Goal: Task Accomplishment & Management: Use online tool/utility

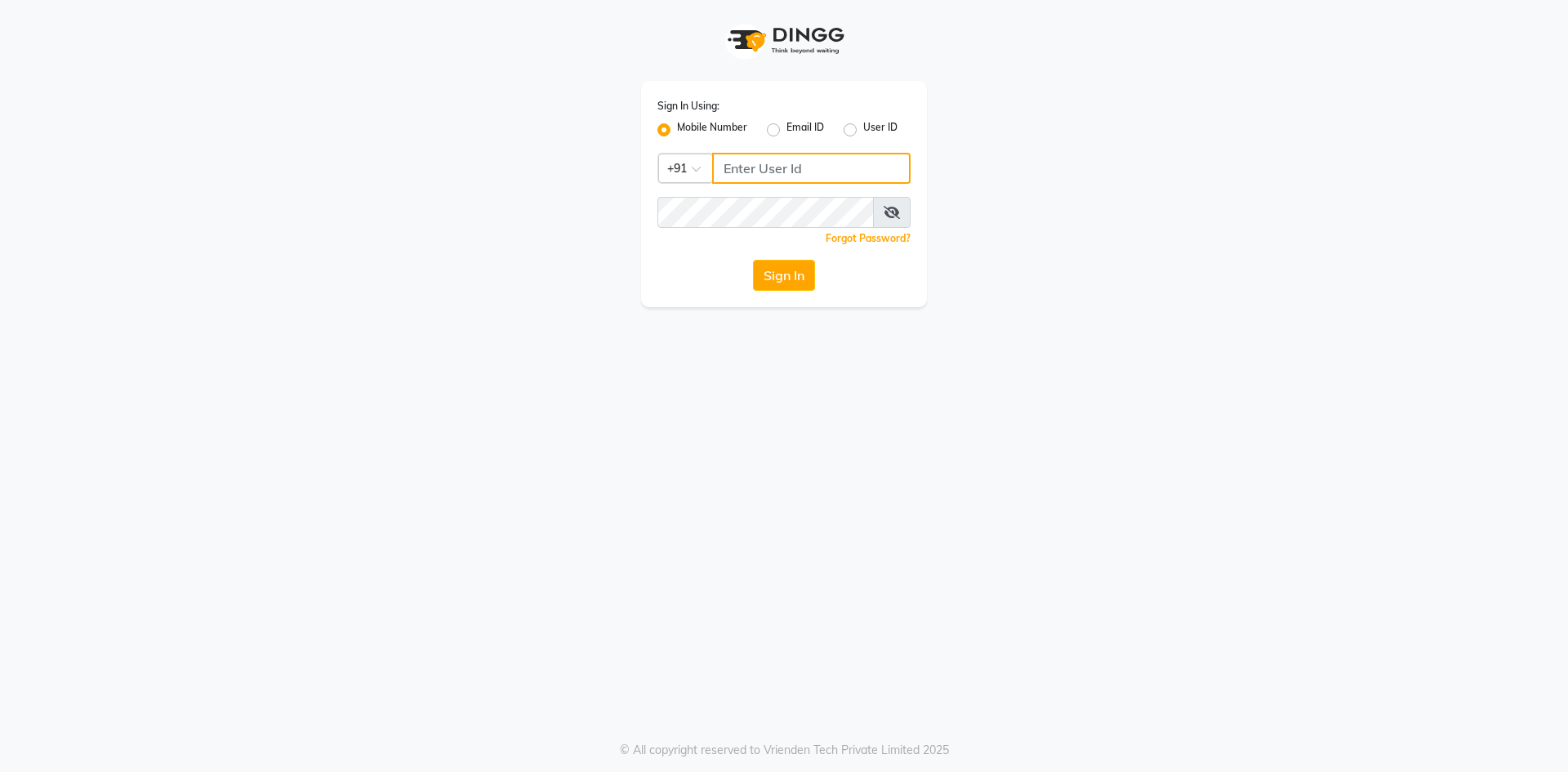
click at [784, 167] on input "Username" at bounding box center [811, 168] width 199 height 31
drag, startPoint x: 826, startPoint y: 166, endPoint x: 0, endPoint y: 52, distance: 833.8
click at [0, 59] on app-login "Sign In Using: Mobile Number Email ID User ID Country Code × +91 9867661920 Rem…" at bounding box center [784, 154] width 1568 height 307
type input "9867661920"
click at [792, 268] on button "Sign In" at bounding box center [783, 275] width 62 height 31
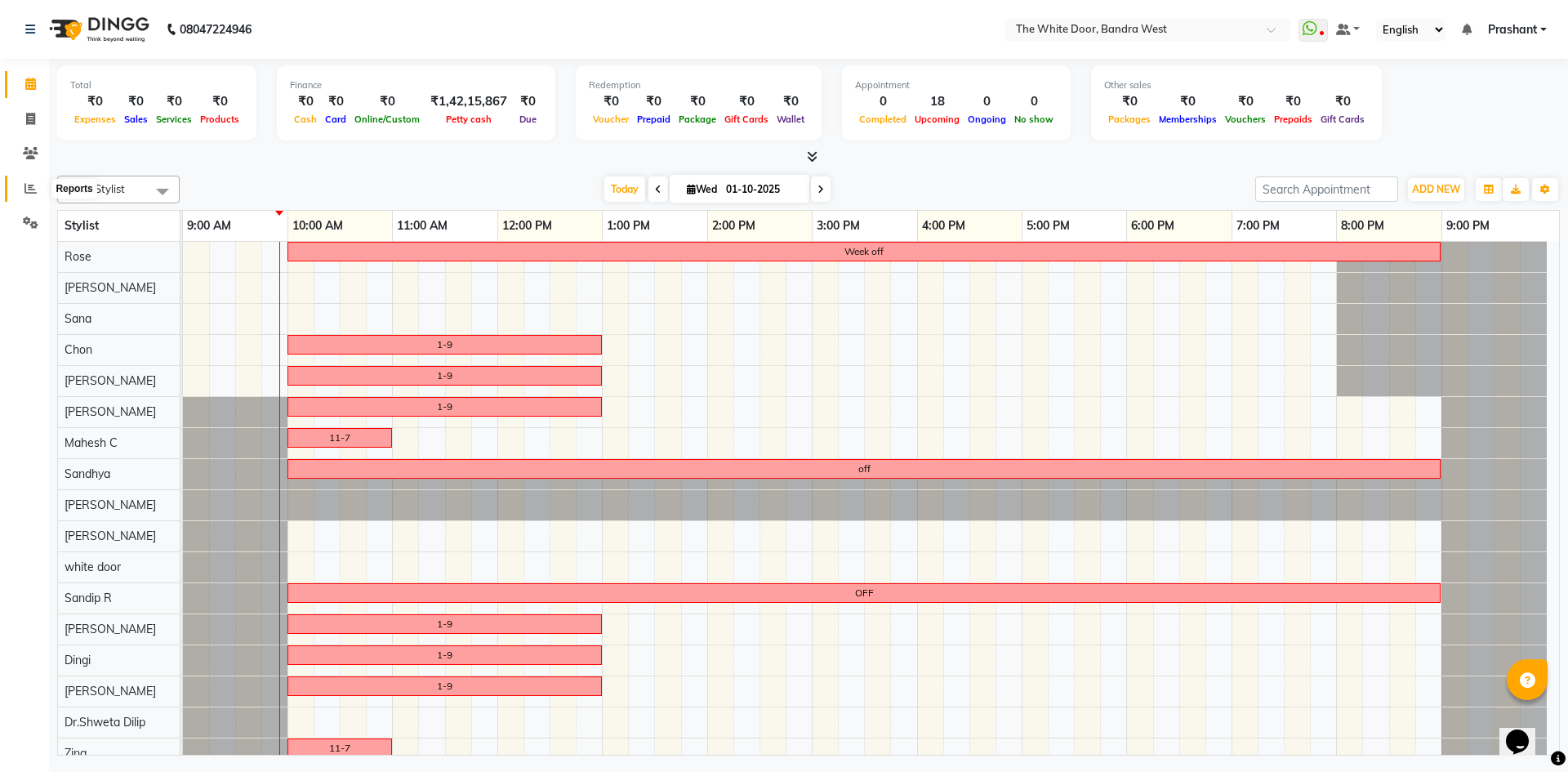
click at [33, 187] on icon at bounding box center [31, 188] width 12 height 12
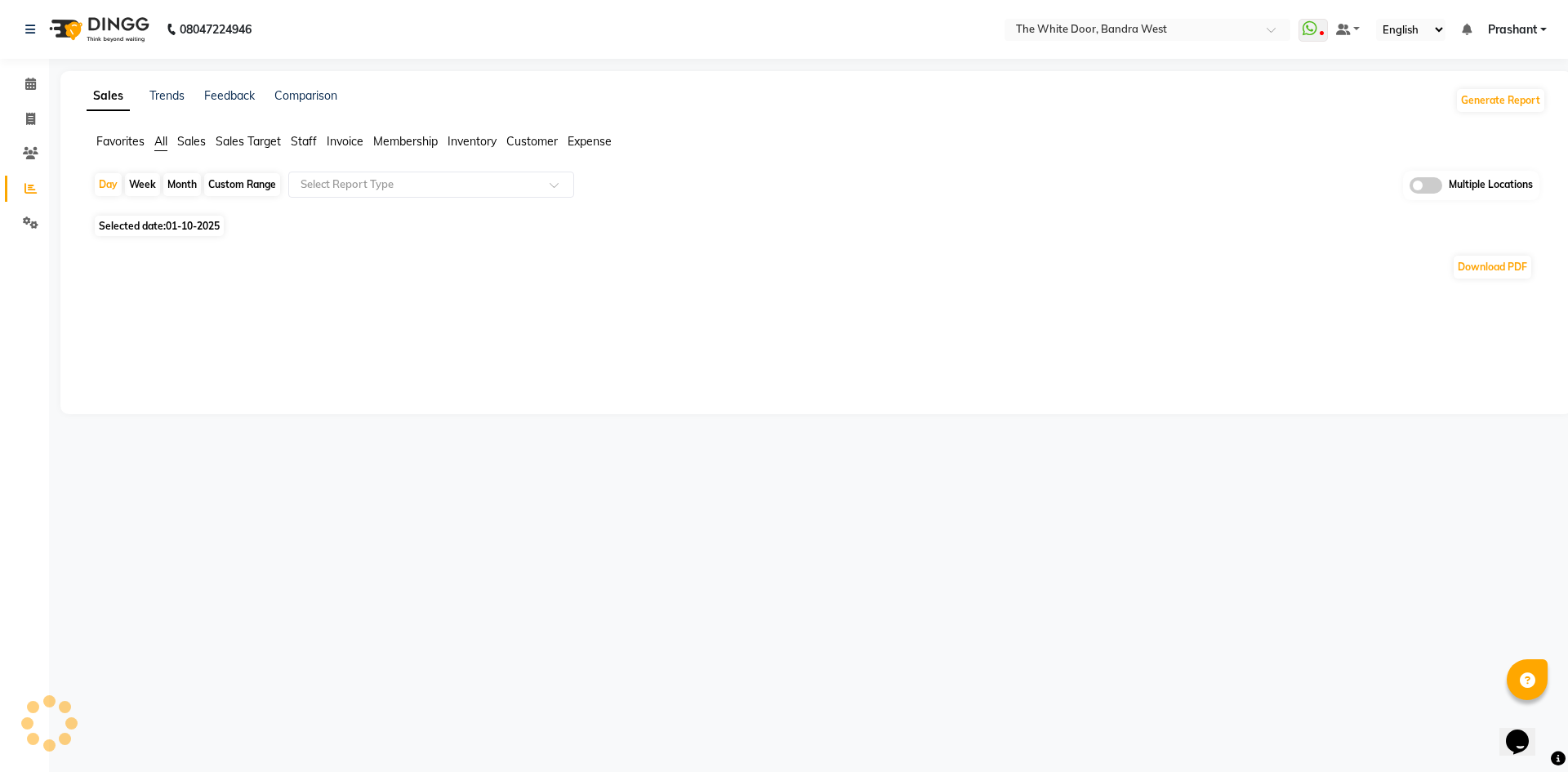
click at [307, 138] on span "Staff" at bounding box center [303, 141] width 26 height 14
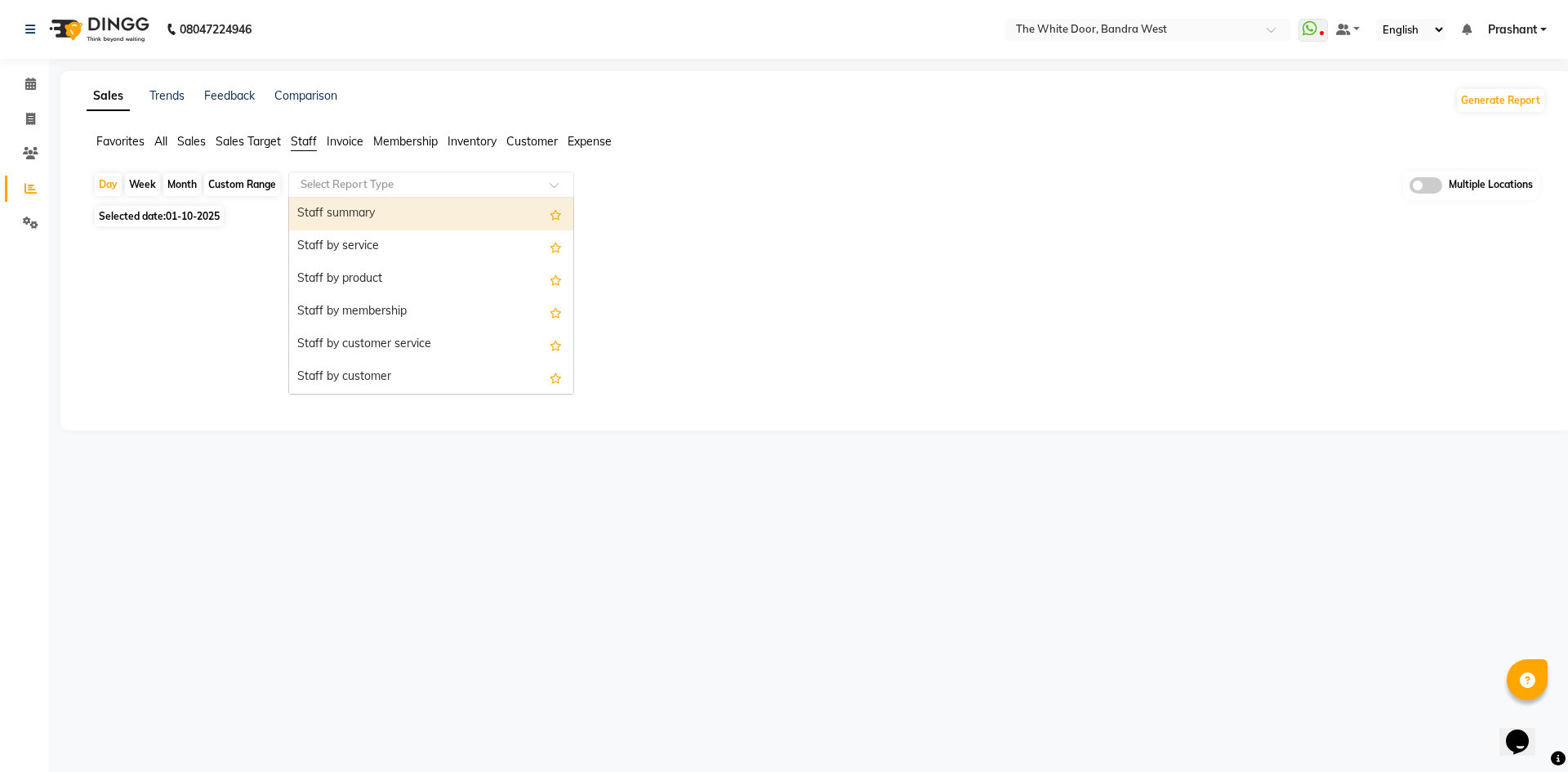
click at [338, 191] on input "text" at bounding box center [415, 184] width 235 height 16
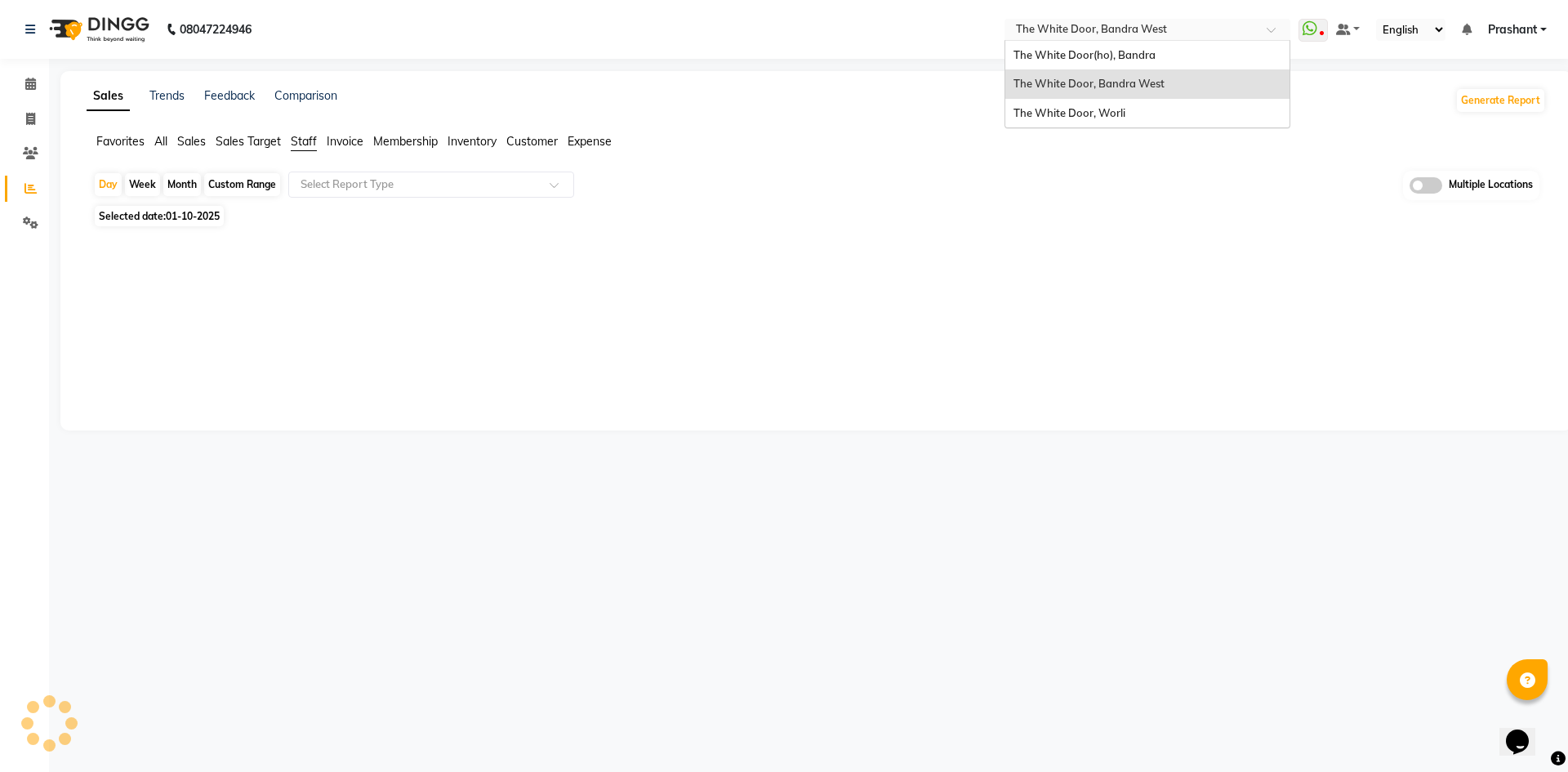
click at [1156, 27] on input "text" at bounding box center [1131, 31] width 237 height 16
click at [1099, 108] on span "The White Door, Worli" at bounding box center [1069, 112] width 112 height 13
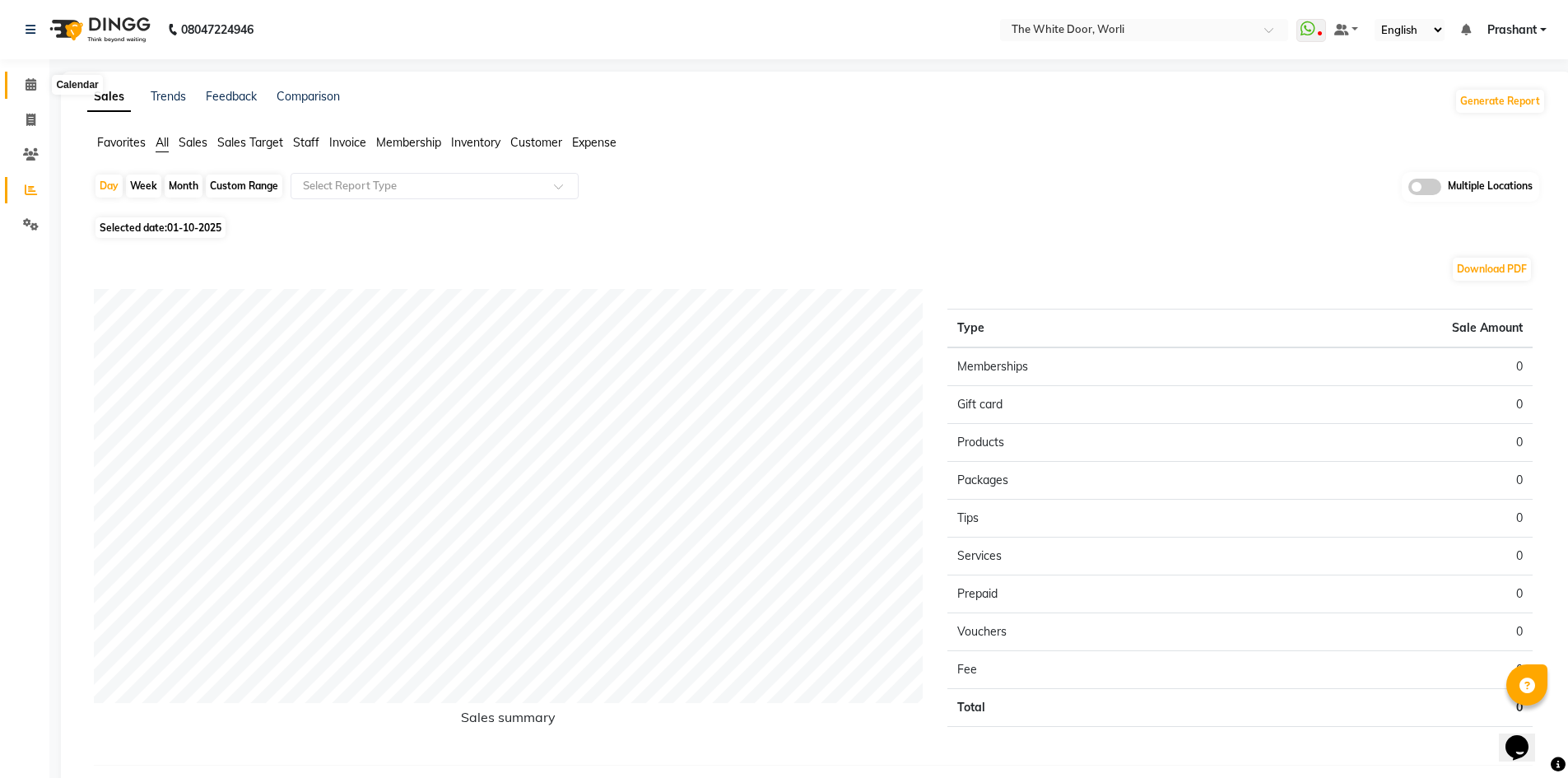
click at [28, 86] on icon at bounding box center [31, 84] width 10 height 12
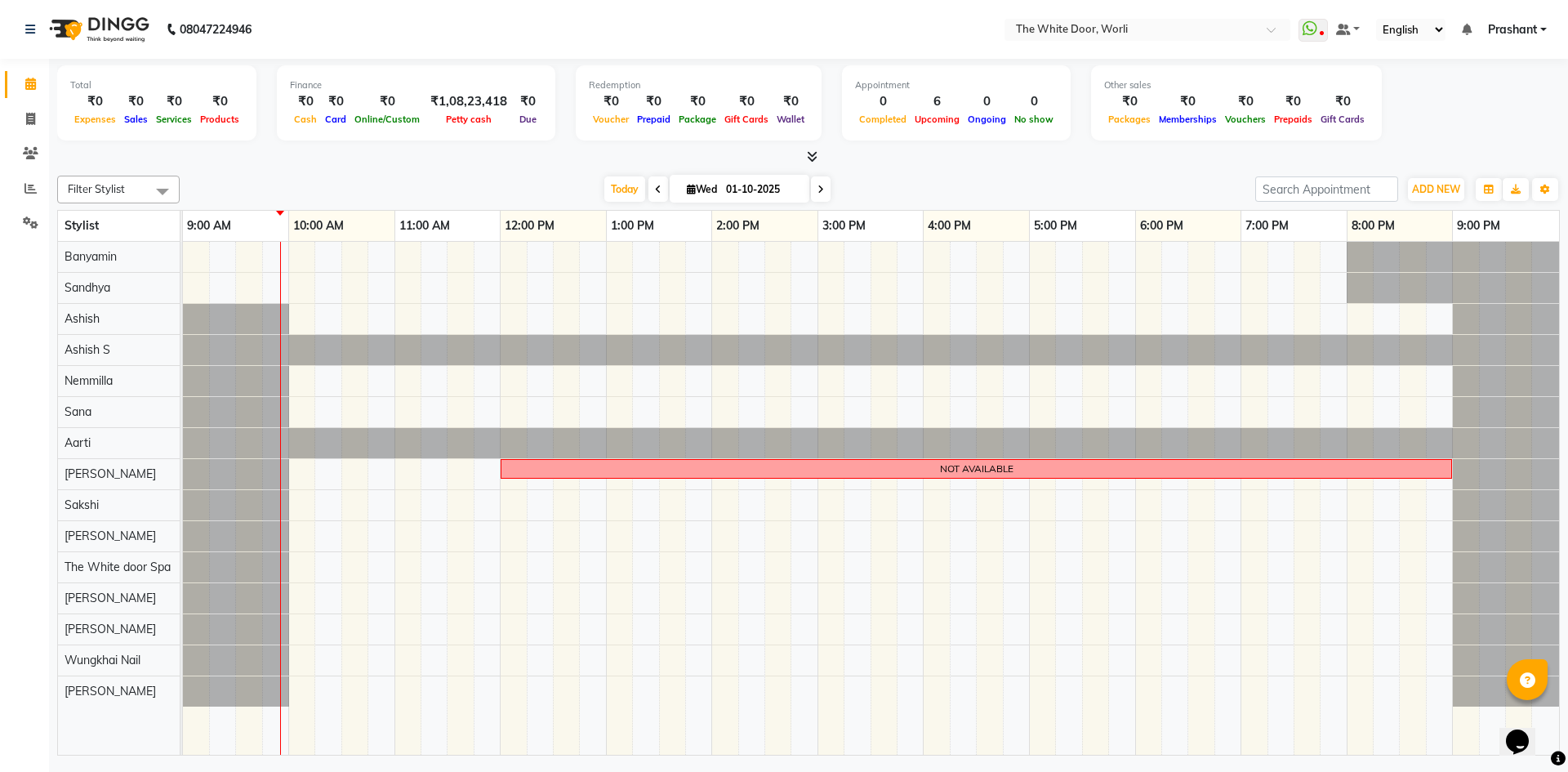
click at [661, 193] on span at bounding box center [657, 189] width 20 height 25
type input "[DATE]"
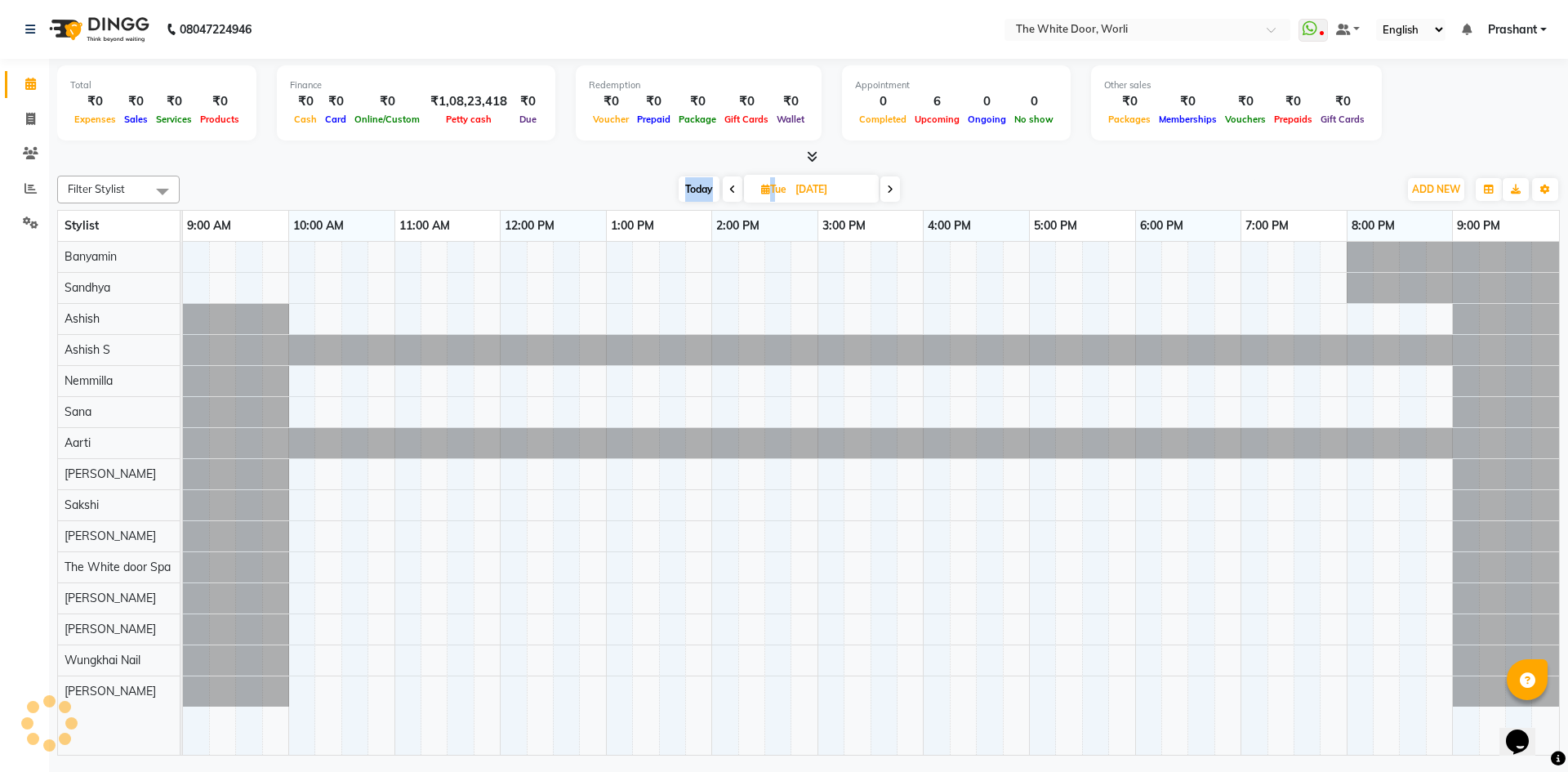
click at [661, 193] on div "[DATE] [DATE]" at bounding box center [788, 189] width 1202 height 25
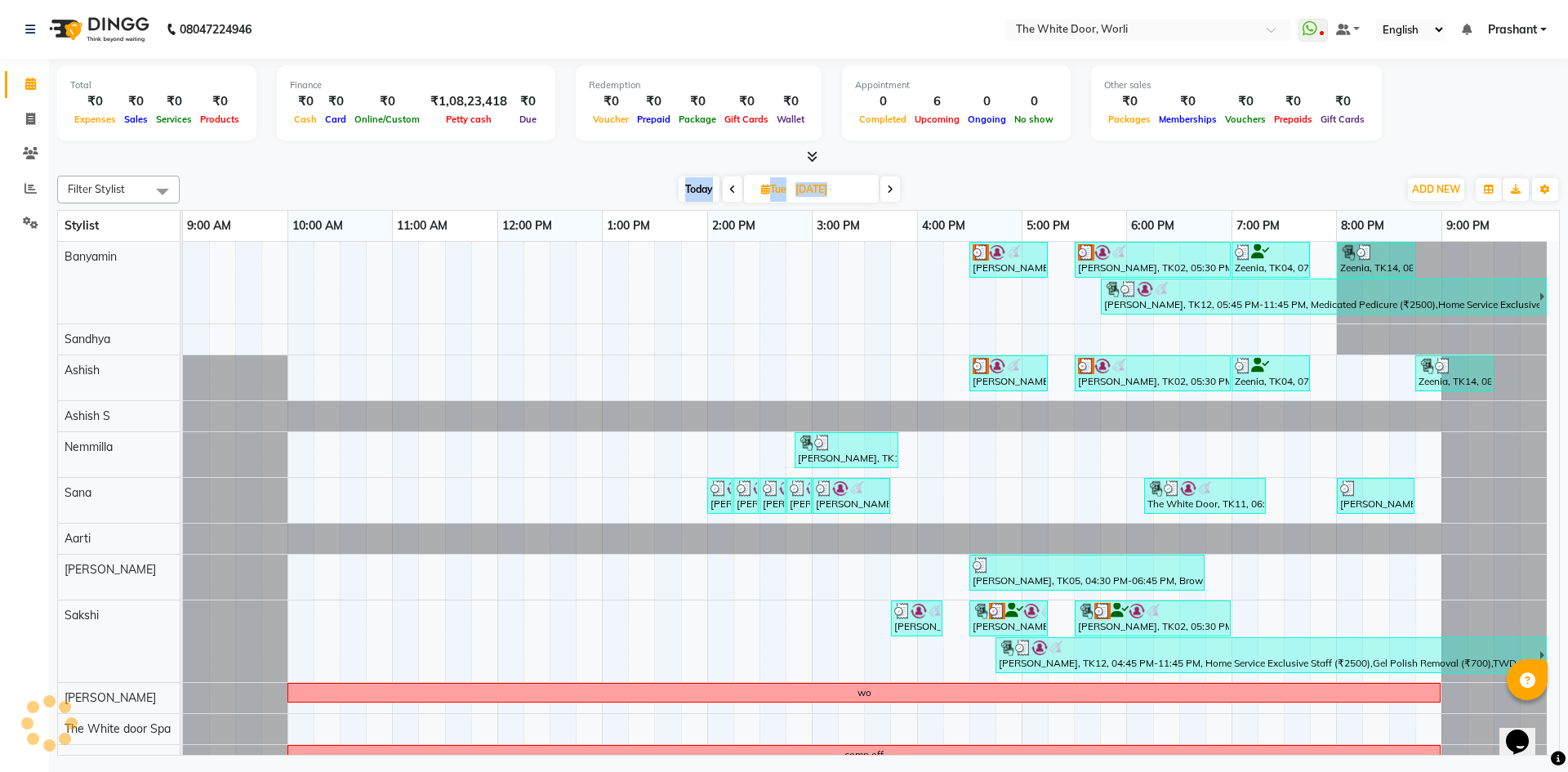
click at [661, 193] on div "[DATE] [DATE]" at bounding box center [788, 189] width 1202 height 25
click at [595, 221] on div "12:00 PM" at bounding box center [550, 226] width 104 height 31
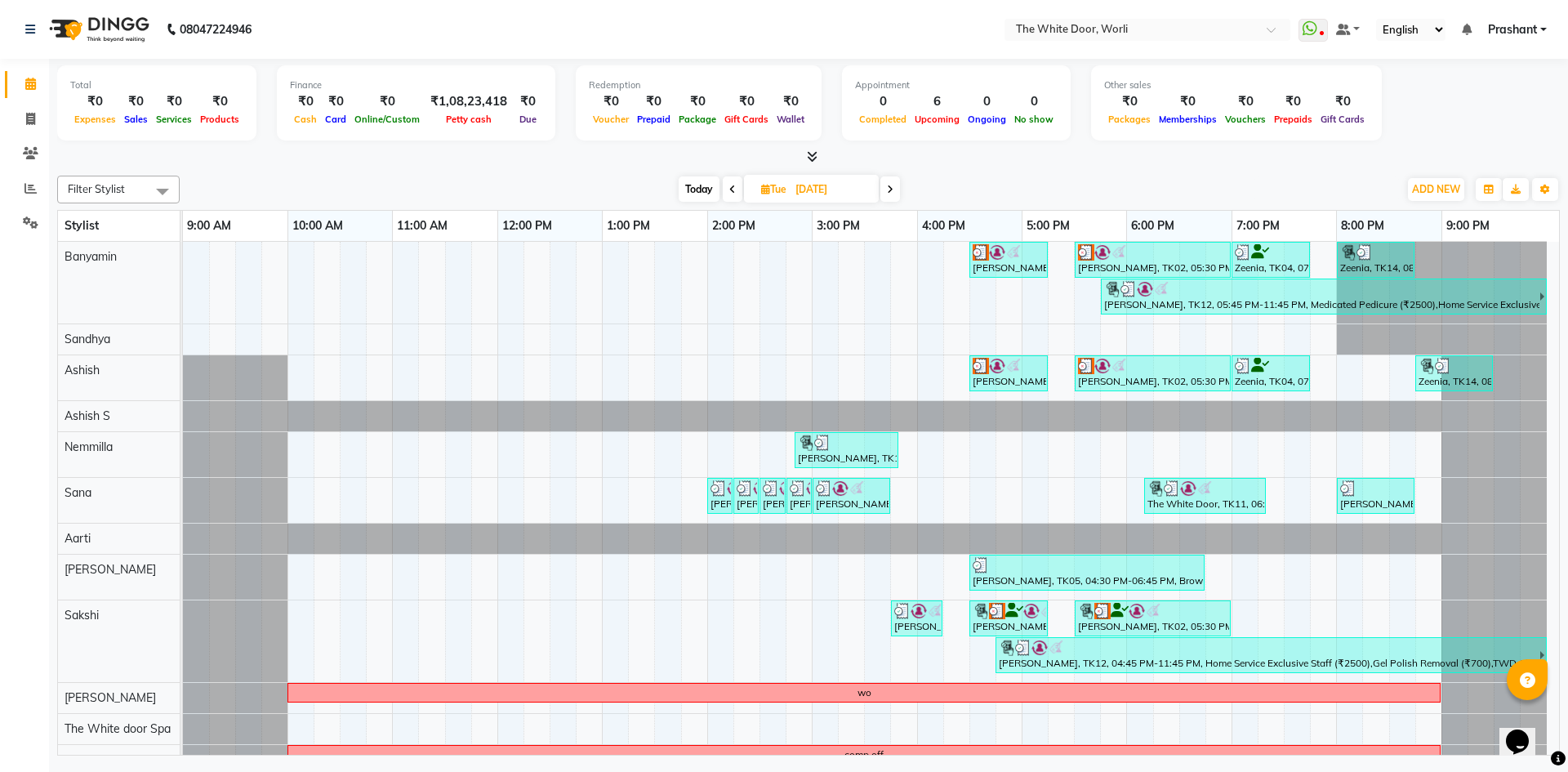
click at [783, 182] on span "[DATE]" at bounding box center [811, 189] width 135 height 28
click at [753, 183] on span "[DATE]" at bounding box center [811, 189] width 135 height 28
click at [874, 190] on span "[DATE]" at bounding box center [811, 189] width 135 height 28
click at [777, 189] on span "Tue" at bounding box center [773, 189] width 33 height 12
select select "9"
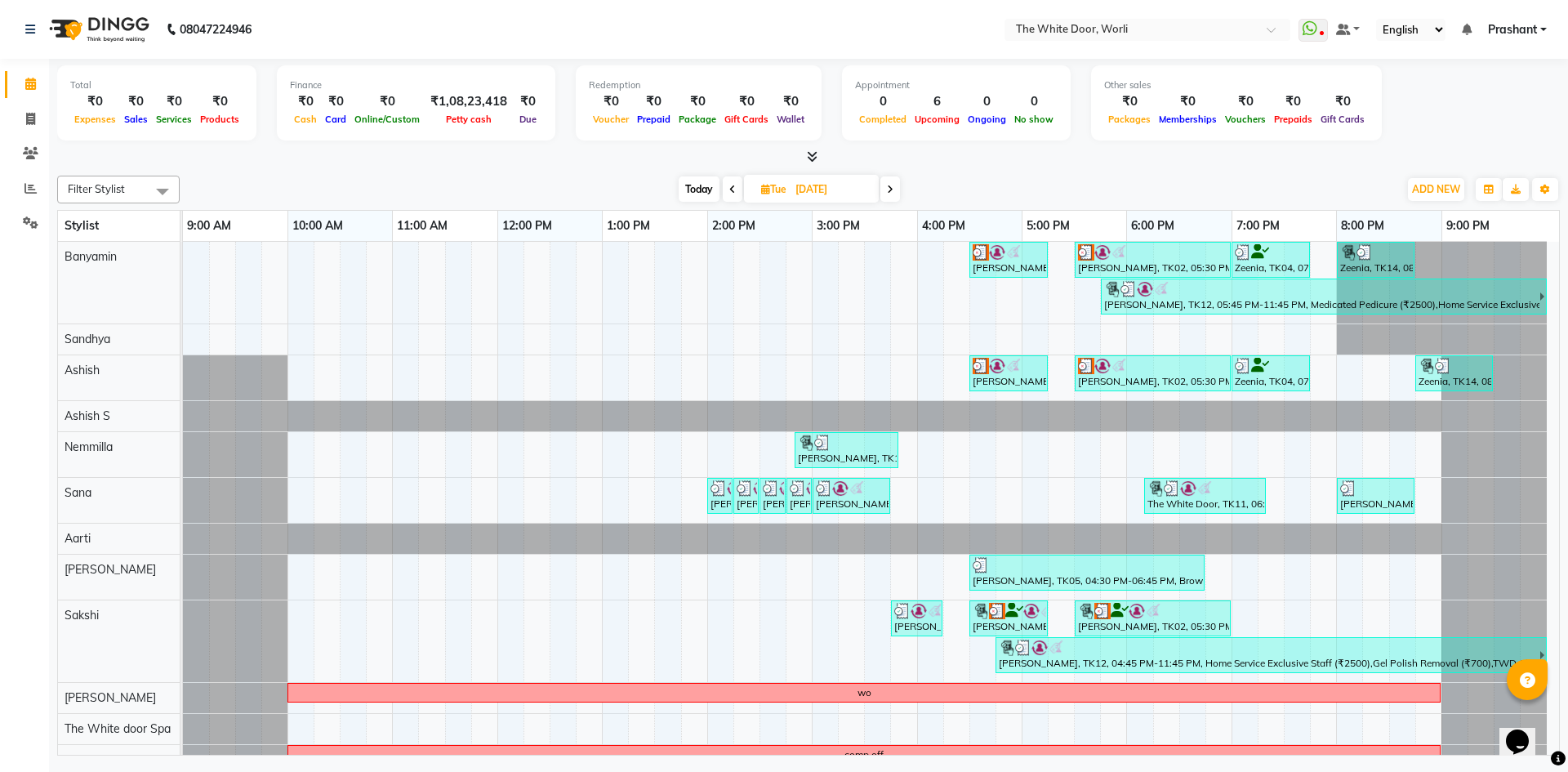
select select "2025"
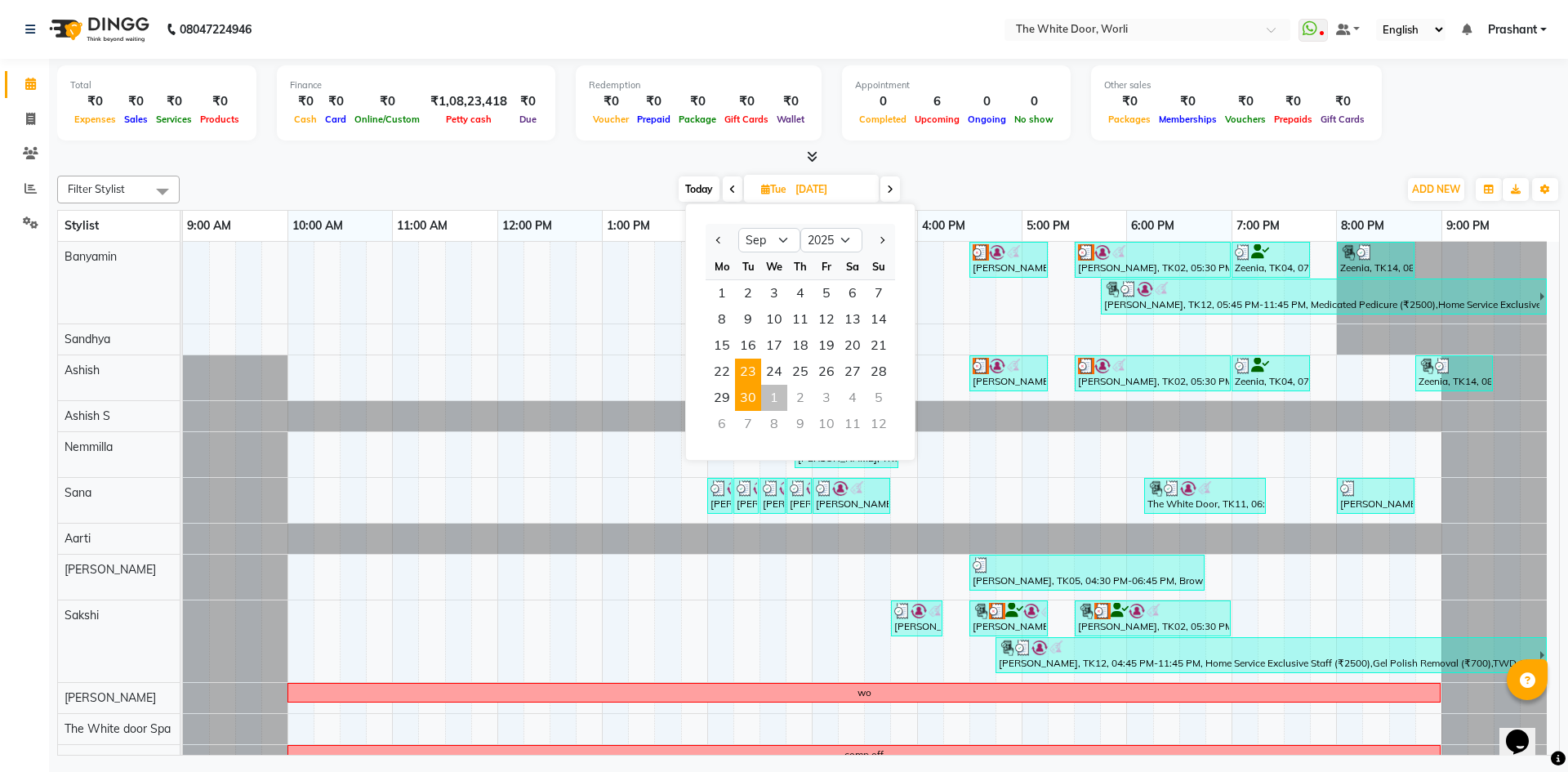
click at [746, 374] on span "23" at bounding box center [747, 371] width 26 height 26
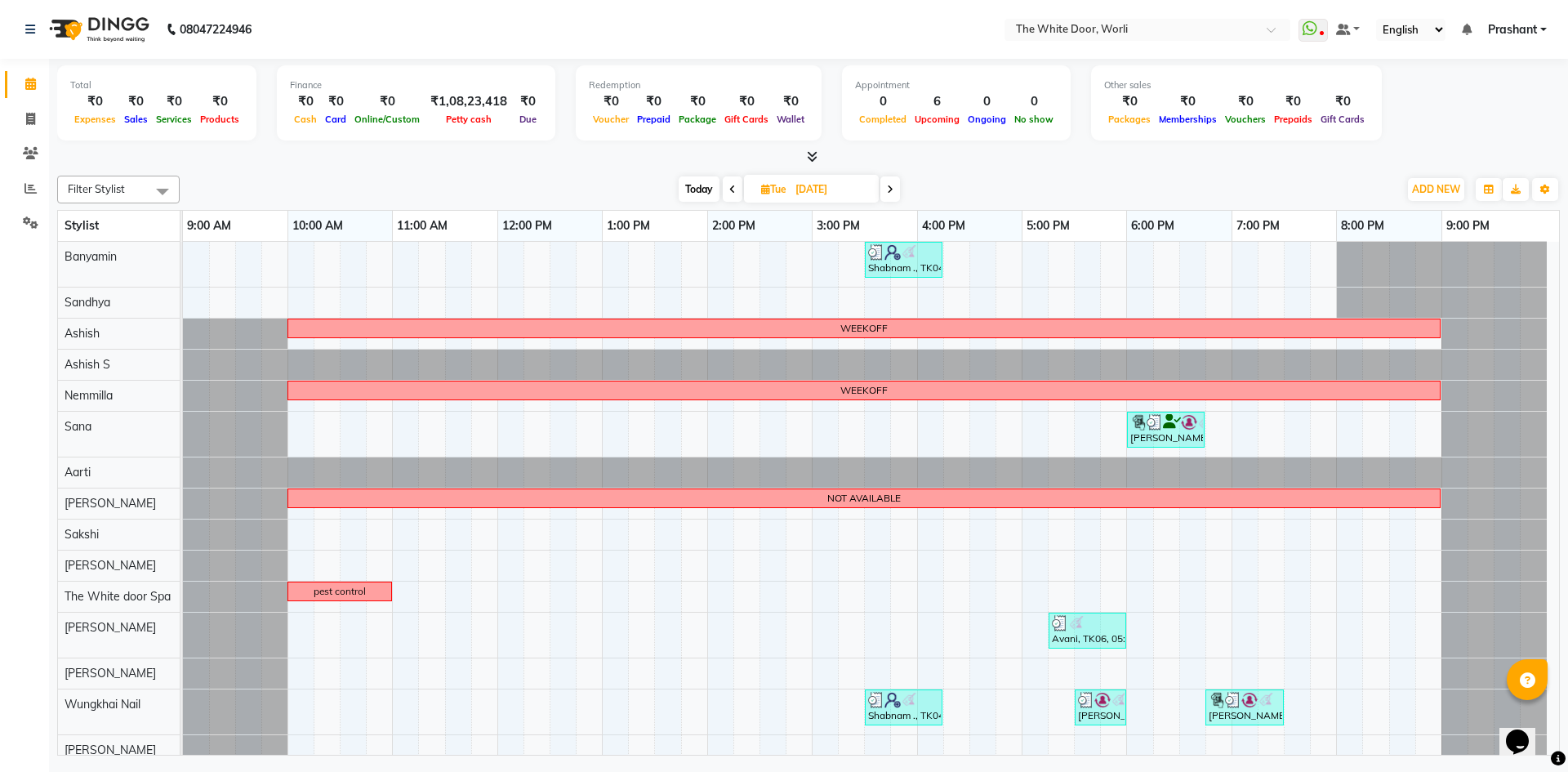
click at [893, 189] on icon at bounding box center [890, 189] width 7 height 10
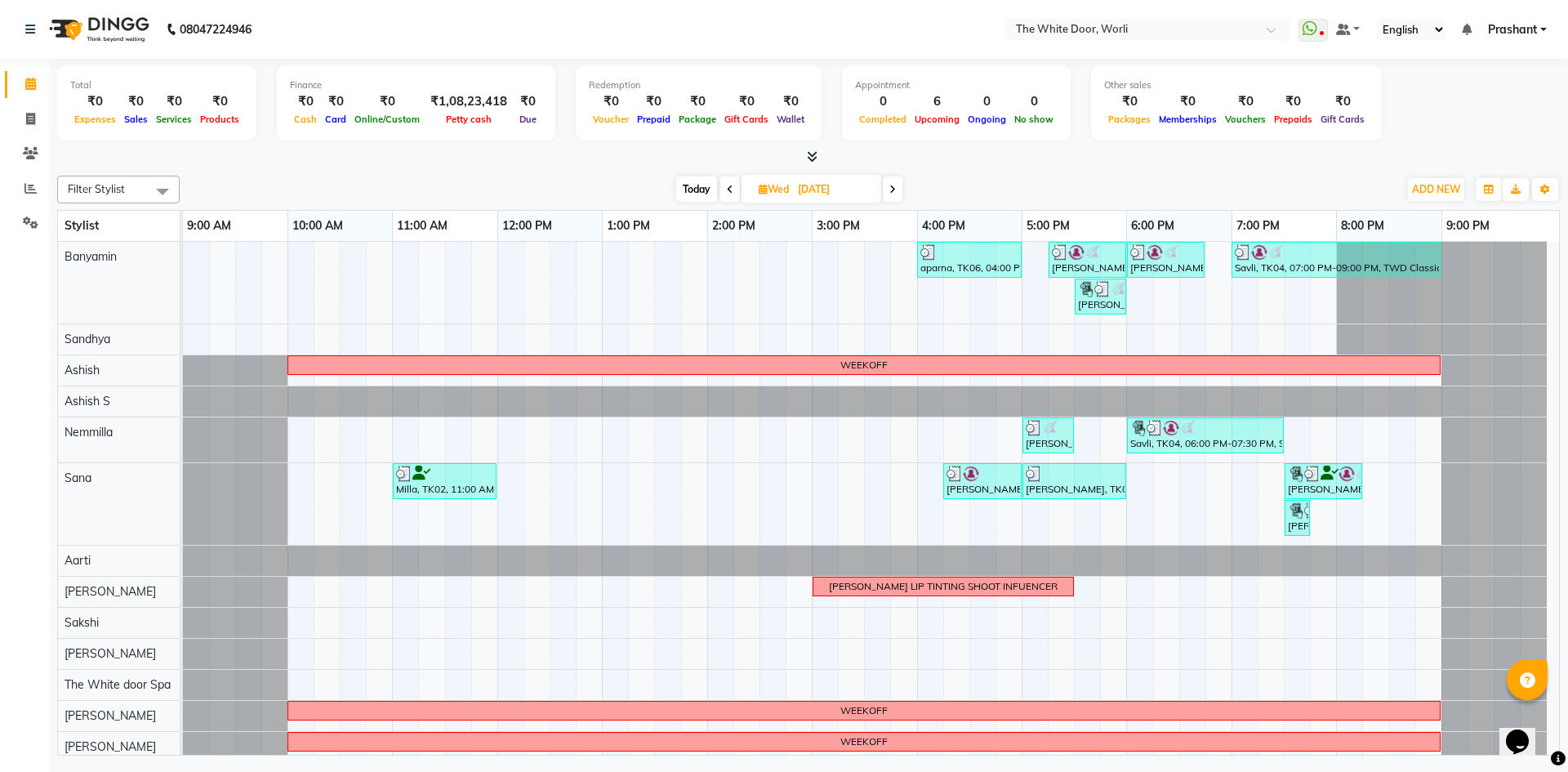
click at [729, 185] on icon at bounding box center [730, 189] width 7 height 10
type input "[DATE]"
